Goal: Communication & Community: Ask a question

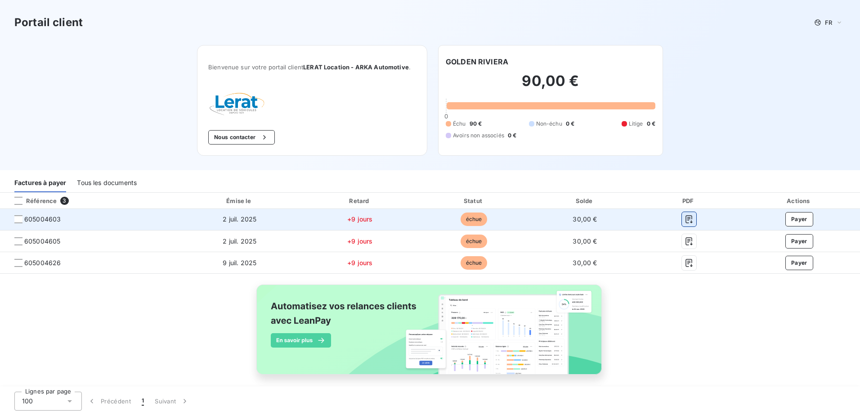
click at [685, 217] on icon "button" at bounding box center [688, 219] width 7 height 8
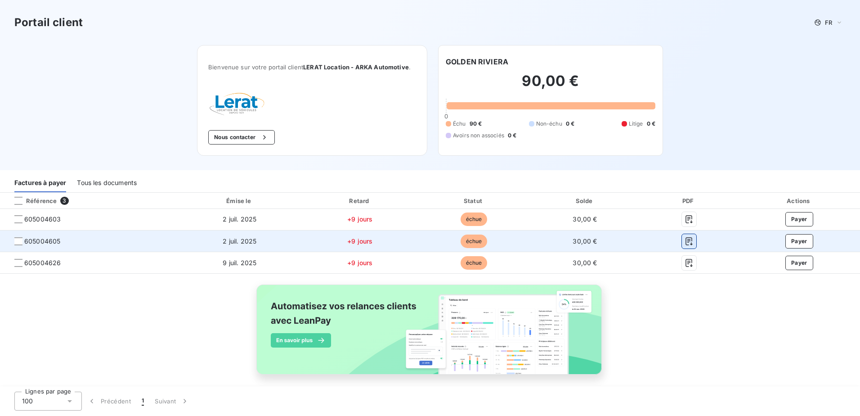
click at [685, 243] on icon "button" at bounding box center [689, 241] width 9 height 9
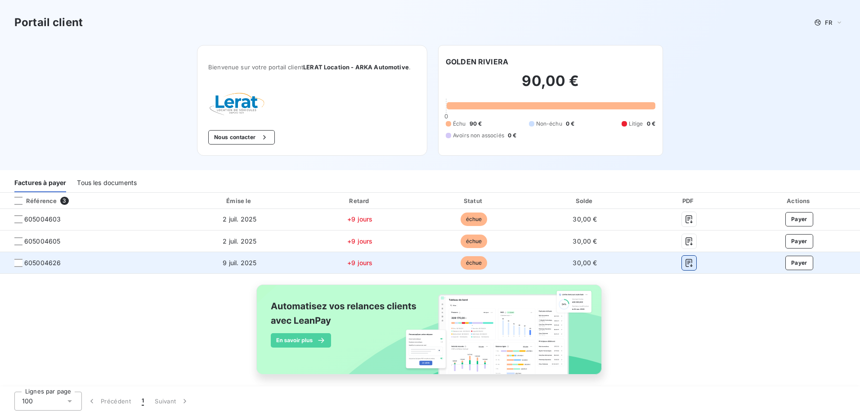
click at [682, 257] on button "button" at bounding box center [689, 262] width 14 height 14
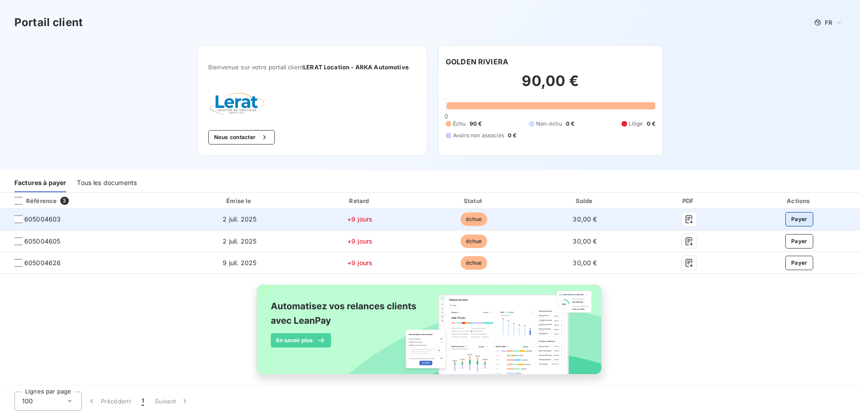
click at [788, 218] on button "Payer" at bounding box center [799, 219] width 28 height 14
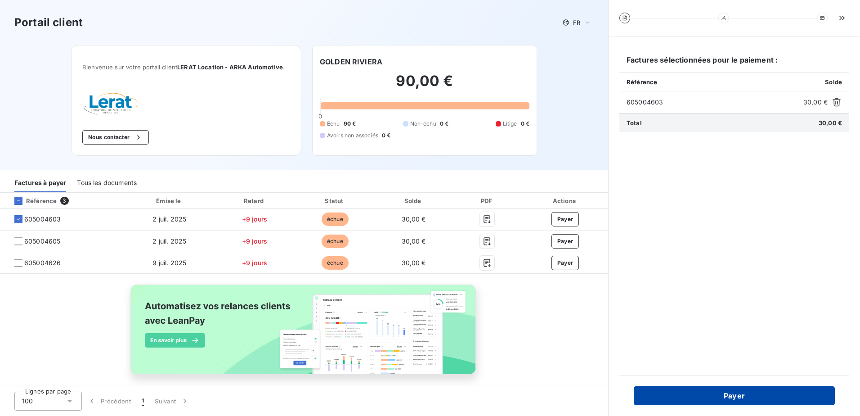
click at [759, 395] on button "Payer" at bounding box center [734, 395] width 201 height 19
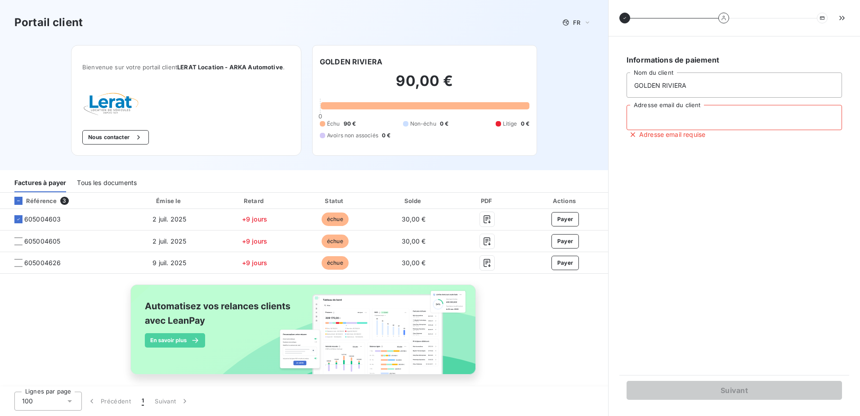
click at [684, 121] on input "Adresse email du client" at bounding box center [734, 117] width 215 height 25
type input "[EMAIL_ADDRESS][DOMAIN_NAME]"
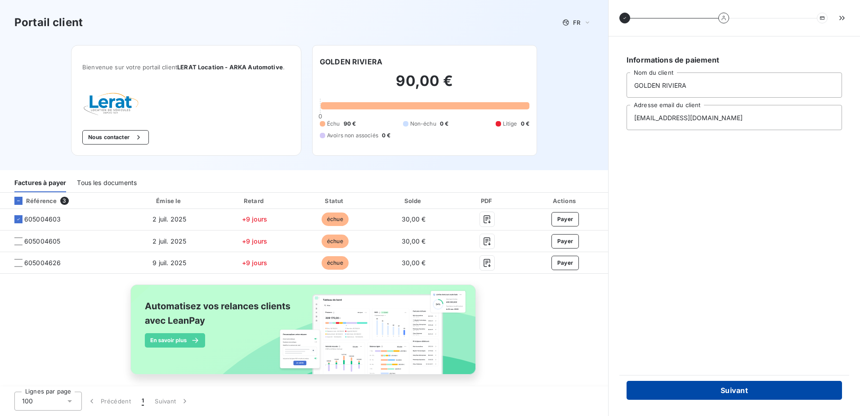
click at [747, 390] on button "Suivant" at bounding box center [734, 390] width 215 height 19
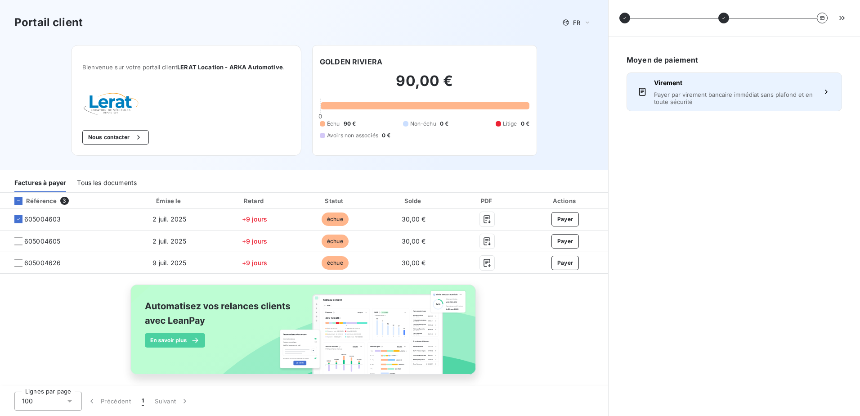
click at [828, 90] on icon "button" at bounding box center [826, 91] width 9 height 9
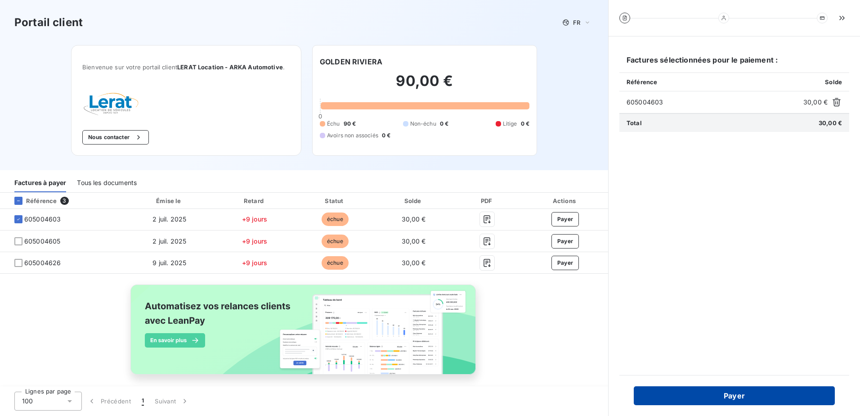
click at [735, 394] on button "Payer" at bounding box center [734, 395] width 201 height 19
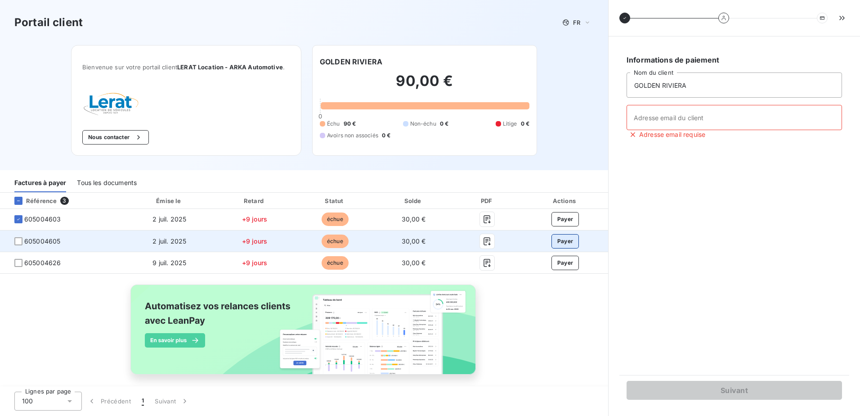
click at [553, 237] on button "Payer" at bounding box center [565, 241] width 28 height 14
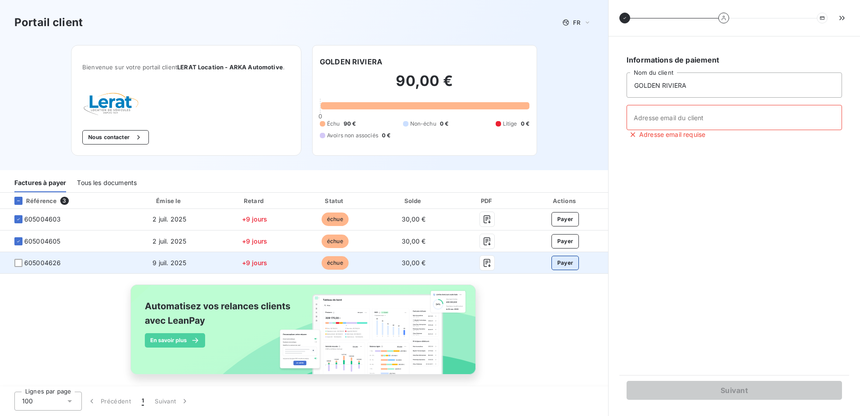
click at [560, 265] on button "Payer" at bounding box center [565, 262] width 28 height 14
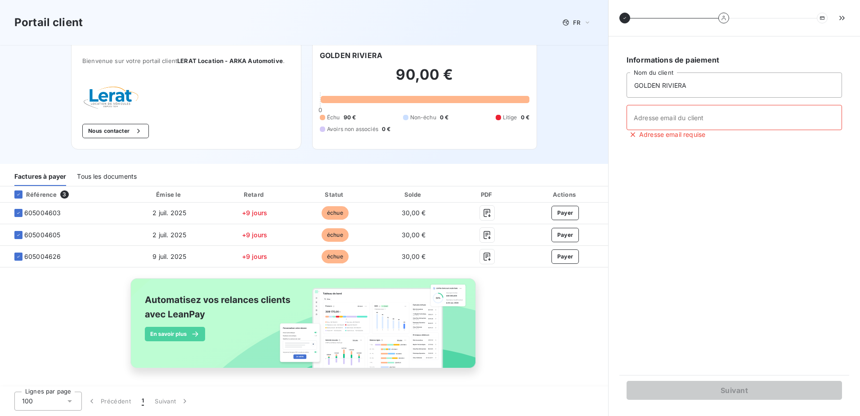
scroll to position [8, 0]
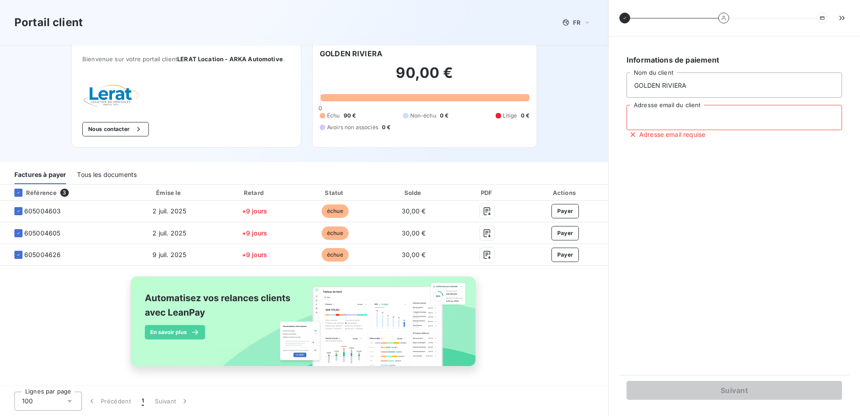
click at [653, 129] on input "Adresse email du client" at bounding box center [734, 117] width 215 height 25
type input "[EMAIL_ADDRESS][DOMAIN_NAME]"
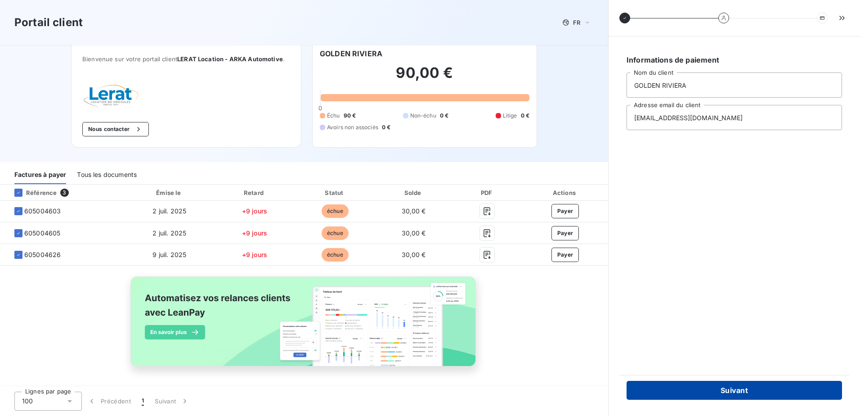
click at [734, 392] on button "Suivant" at bounding box center [734, 390] width 215 height 19
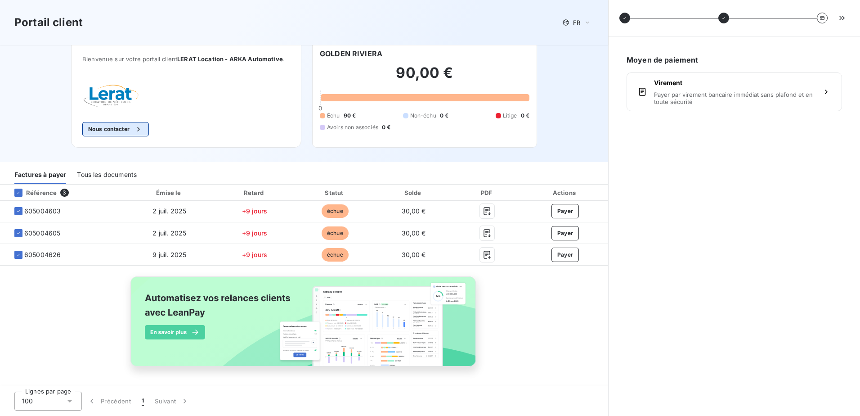
click at [116, 126] on button "Nous contacter" at bounding box center [115, 129] width 67 height 14
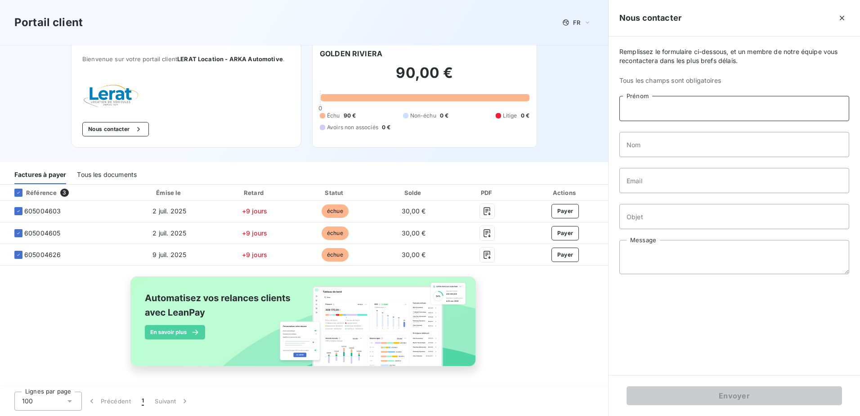
click at [649, 109] on input "Prénom" at bounding box center [734, 108] width 230 height 25
type input "Fabrice"
type input "Burnet"
type input "[EMAIL_ADDRESS][DOMAIN_NAME]"
click at [663, 221] on input "Objet" at bounding box center [734, 216] width 230 height 25
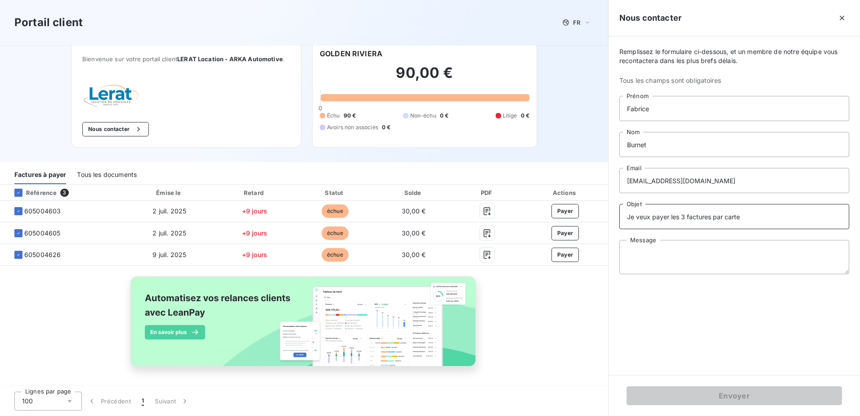
drag, startPoint x: 740, startPoint y: 222, endPoint x: 628, endPoint y: 234, distance: 112.7
click at [628, 234] on div "Remplissez le formulaire ci-dessous, et un membre de notre équipe vous recontac…" at bounding box center [734, 205] width 251 height 338
type input "Je veux payer les 3 factures par carte"
click at [650, 261] on textarea "Message" at bounding box center [734, 257] width 230 height 34
paste textarea "Je veux payer les 3 factures par carte"
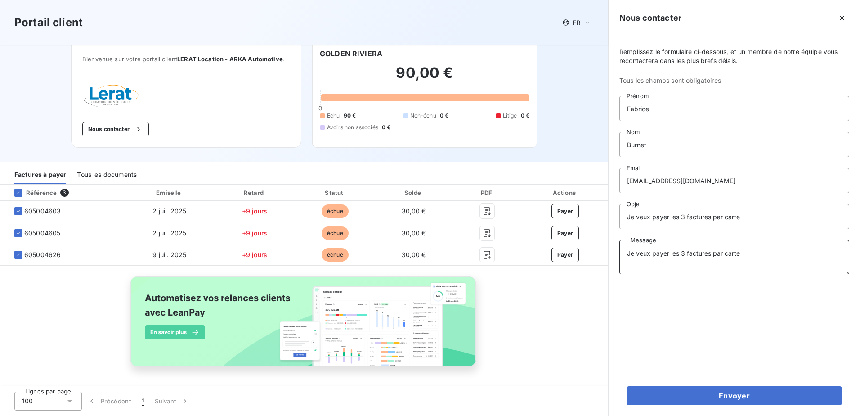
type textarea "Je veux payer les 3 factures par carte"
drag, startPoint x: 745, startPoint y: 220, endPoint x: 603, endPoint y: 247, distance: 145.1
click at [603, 247] on div "Portail client FR Bienvenue sur votre portail client LERAT Location - ARKA Auto…" at bounding box center [430, 208] width 860 height 416
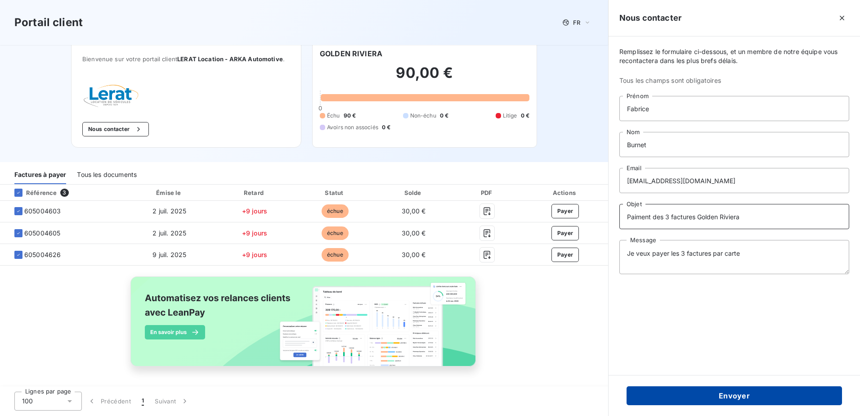
type input "Paiment des 3 factures Golden Riviera"
click at [744, 393] on button "Envoyer" at bounding box center [734, 395] width 215 height 19
